Goal: Obtain resource: Download file/media

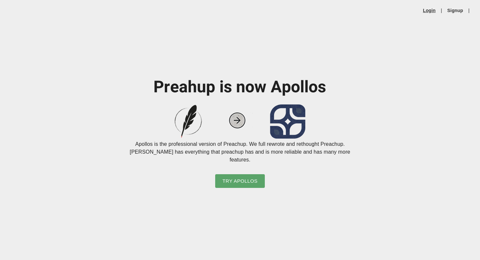
click at [431, 10] on link "Login" at bounding box center [429, 10] width 13 height 7
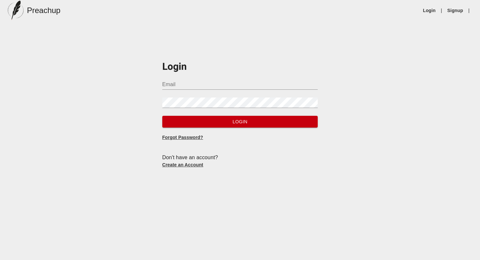
click at [264, 83] on input "Email" at bounding box center [240, 84] width 156 height 10
type input "[PERSON_NAME][EMAIL_ADDRESS][PERSON_NAME][DOMAIN_NAME]"
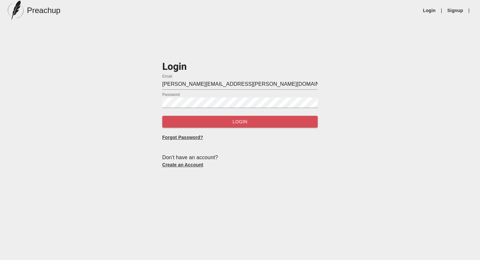
click at [244, 121] on span "Login" at bounding box center [240, 122] width 145 height 8
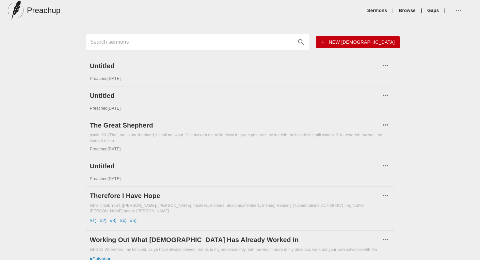
click at [226, 45] on input "Search sermons" at bounding box center [192, 42] width 204 height 10
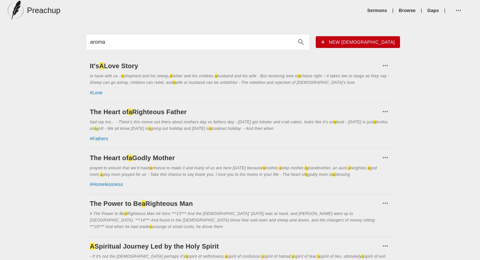
type input "aroma"
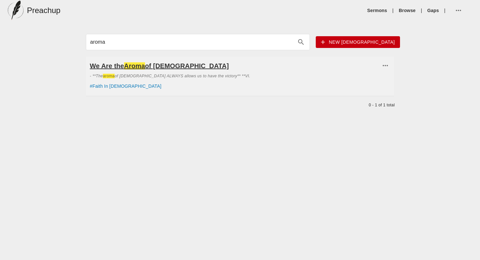
click at [141, 71] on h6 "We Are the Aroma of [DEMOGRAPHIC_DATA]" at bounding box center [235, 66] width 291 height 10
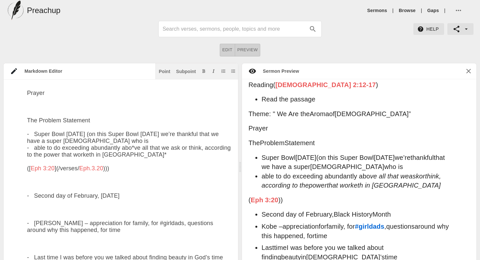
scroll to position [151, 0]
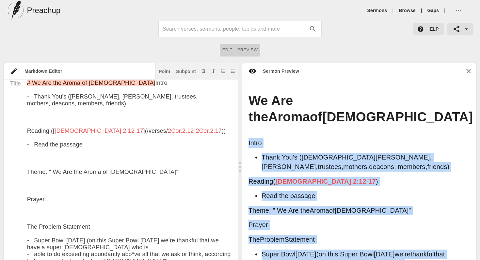
drag, startPoint x: 452, startPoint y: 152, endPoint x: 248, endPoint y: 129, distance: 205.4
click at [248, 129] on div "We Are the Aroma of [DEMOGRAPHIC_DATA] Intro Thank You 's ( [DEMOGRAPHIC_DATA][…" at bounding box center [359, 175] width 234 height 192
copy div "Lorem Ipsum Dol 's ( Ametco Adipisci, Elits Doeius, temporin , utlabor , etdolo…"
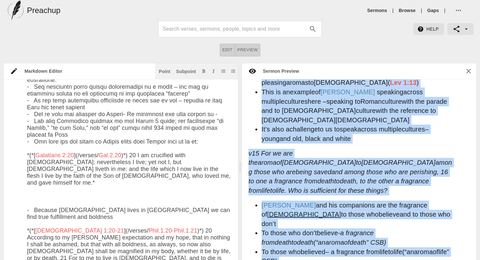
scroll to position [2610, 0]
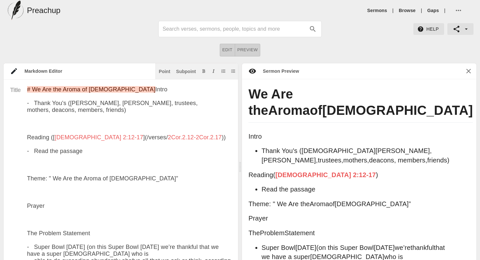
drag, startPoint x: 27, startPoint y: 104, endPoint x: 56, endPoint y: 161, distance: 63.4
click at [467, 27] on icon "button" at bounding box center [466, 29] width 7 height 7
click at [464, 40] on li "Export to PDF" at bounding box center [453, 41] width 44 height 12
